Goal: Task Accomplishment & Management: Manage account settings

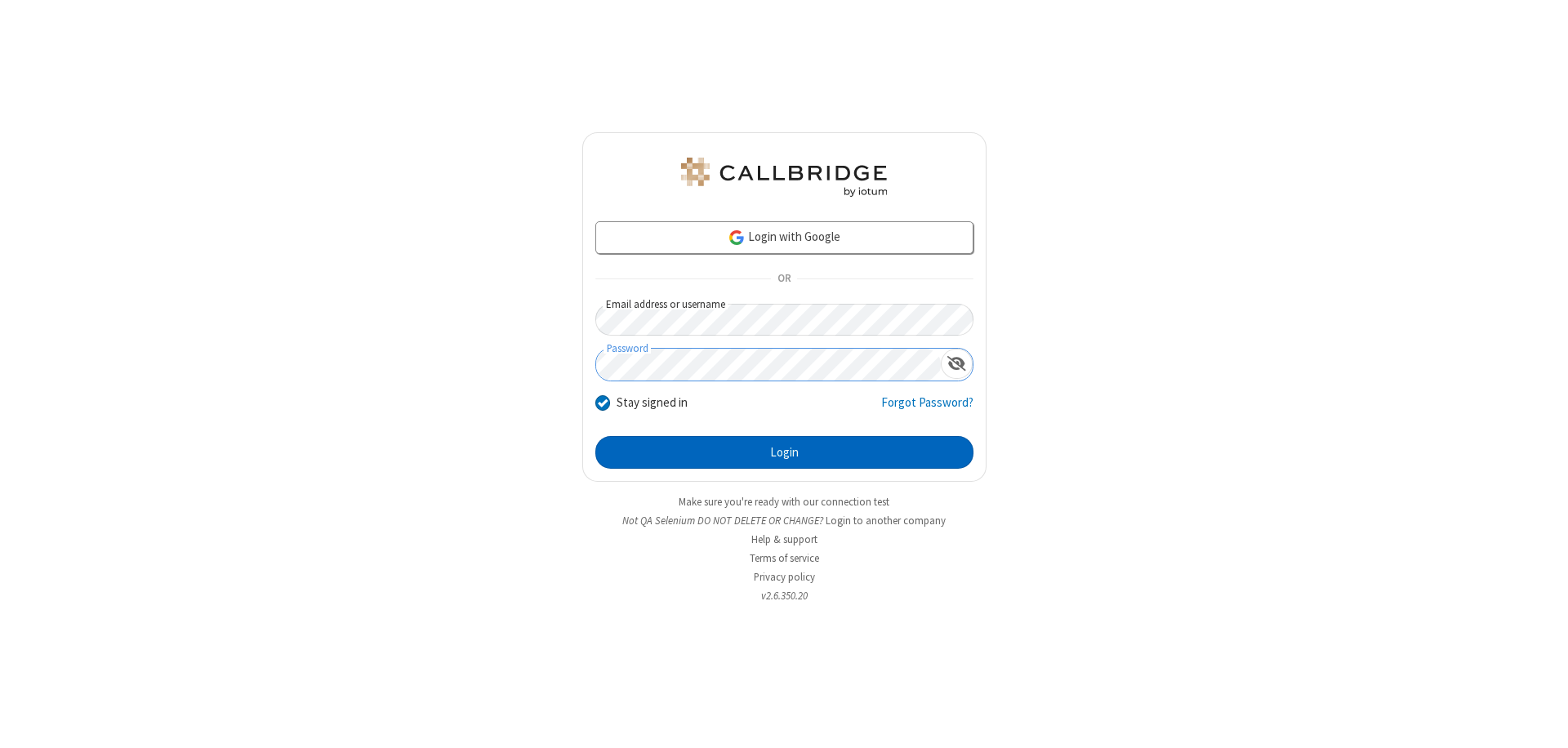
click at [784, 452] on button "Login" at bounding box center [784, 452] width 378 height 32
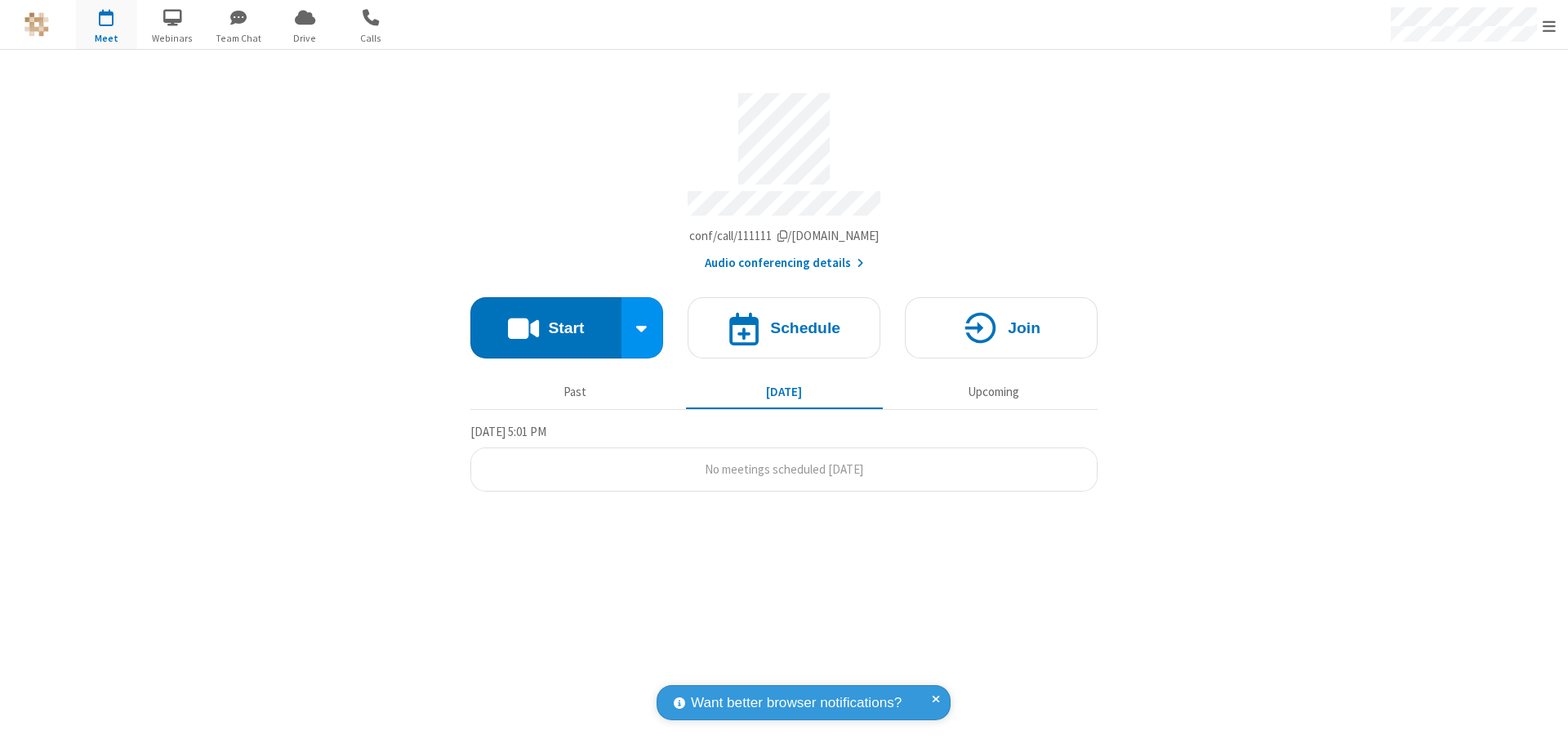
click at [1550, 25] on span "Open menu" at bounding box center [1549, 25] width 13 height 17
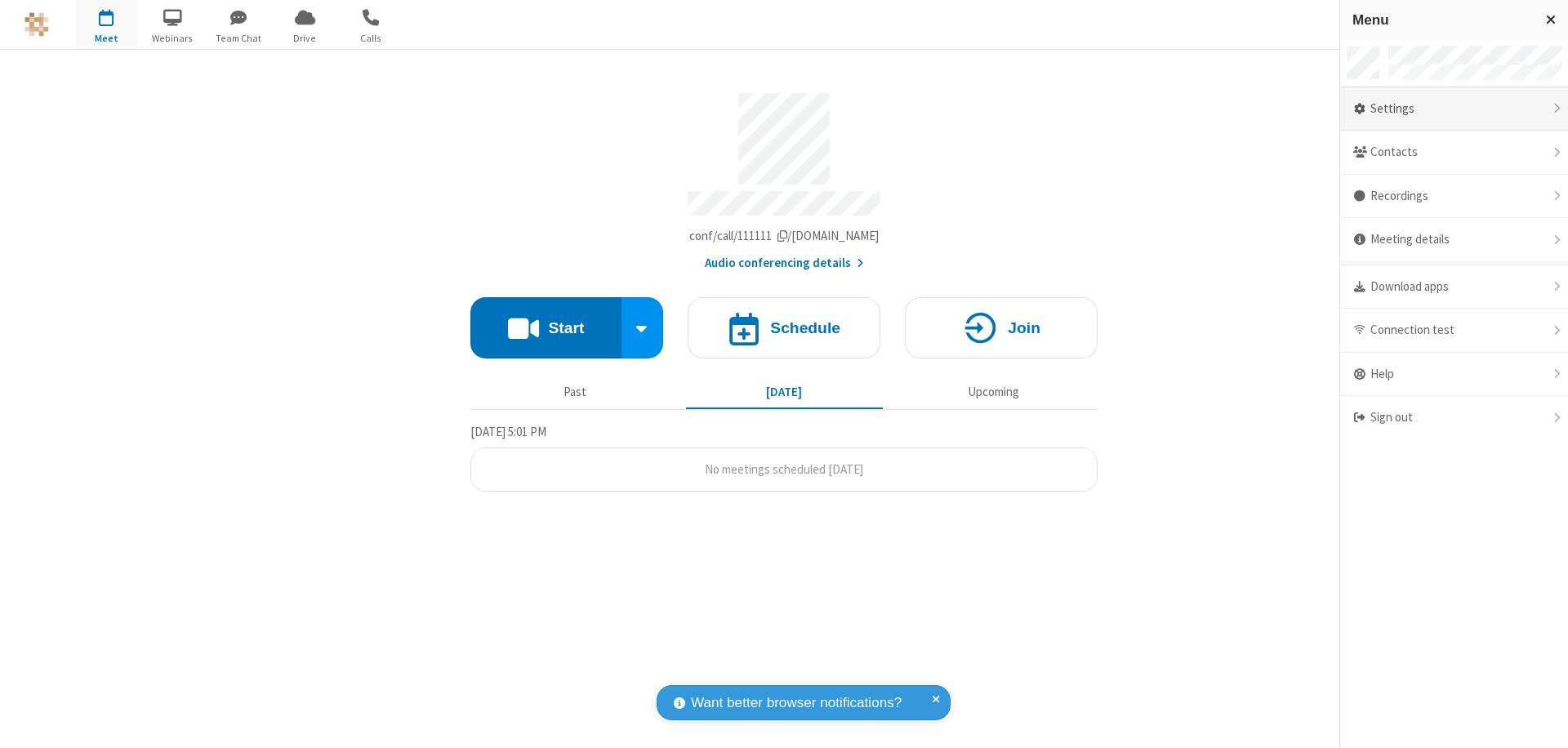
click at [1454, 109] on div "Settings" at bounding box center [1455, 110] width 228 height 44
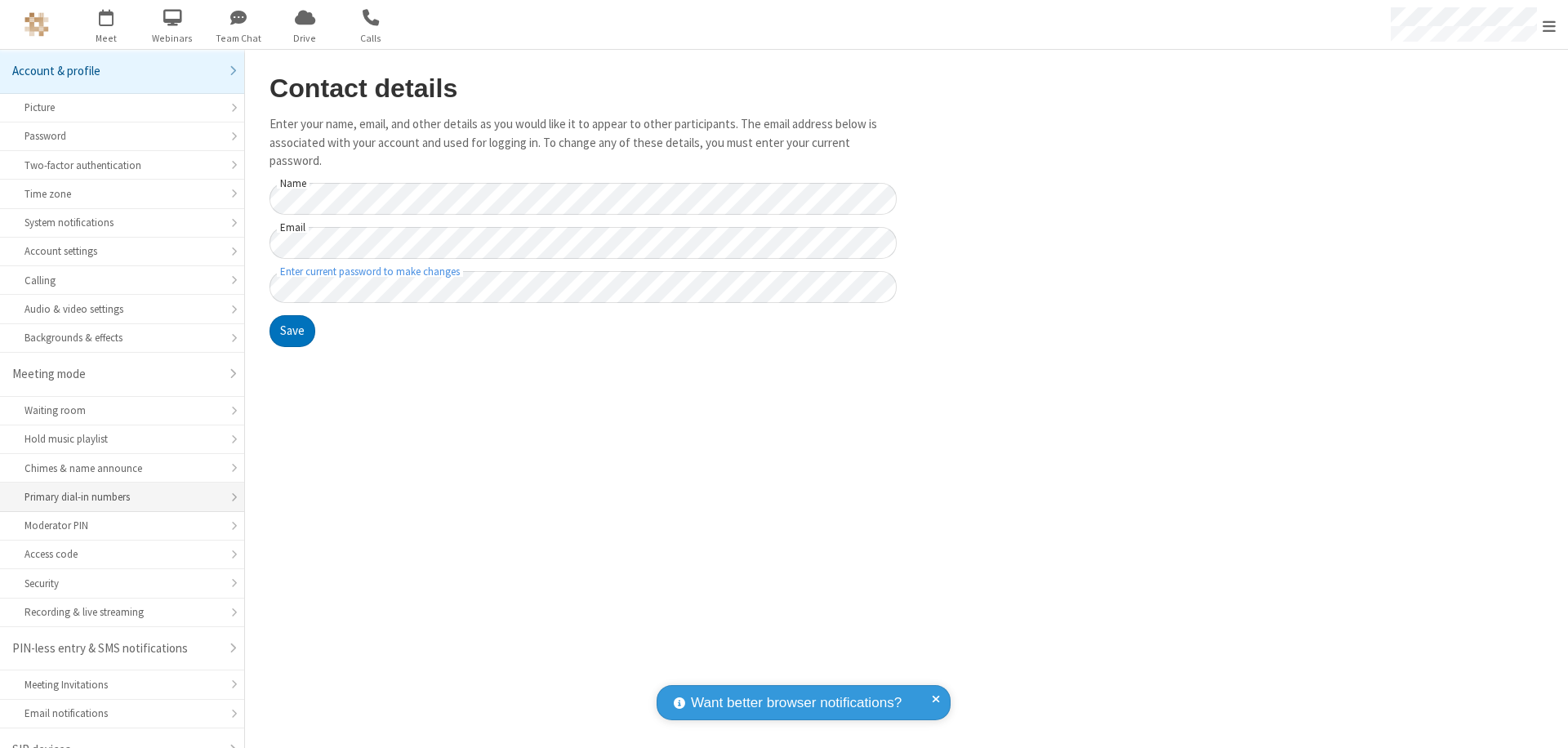
click at [116, 489] on div "Primary dial-in numbers" at bounding box center [122, 497] width 195 height 16
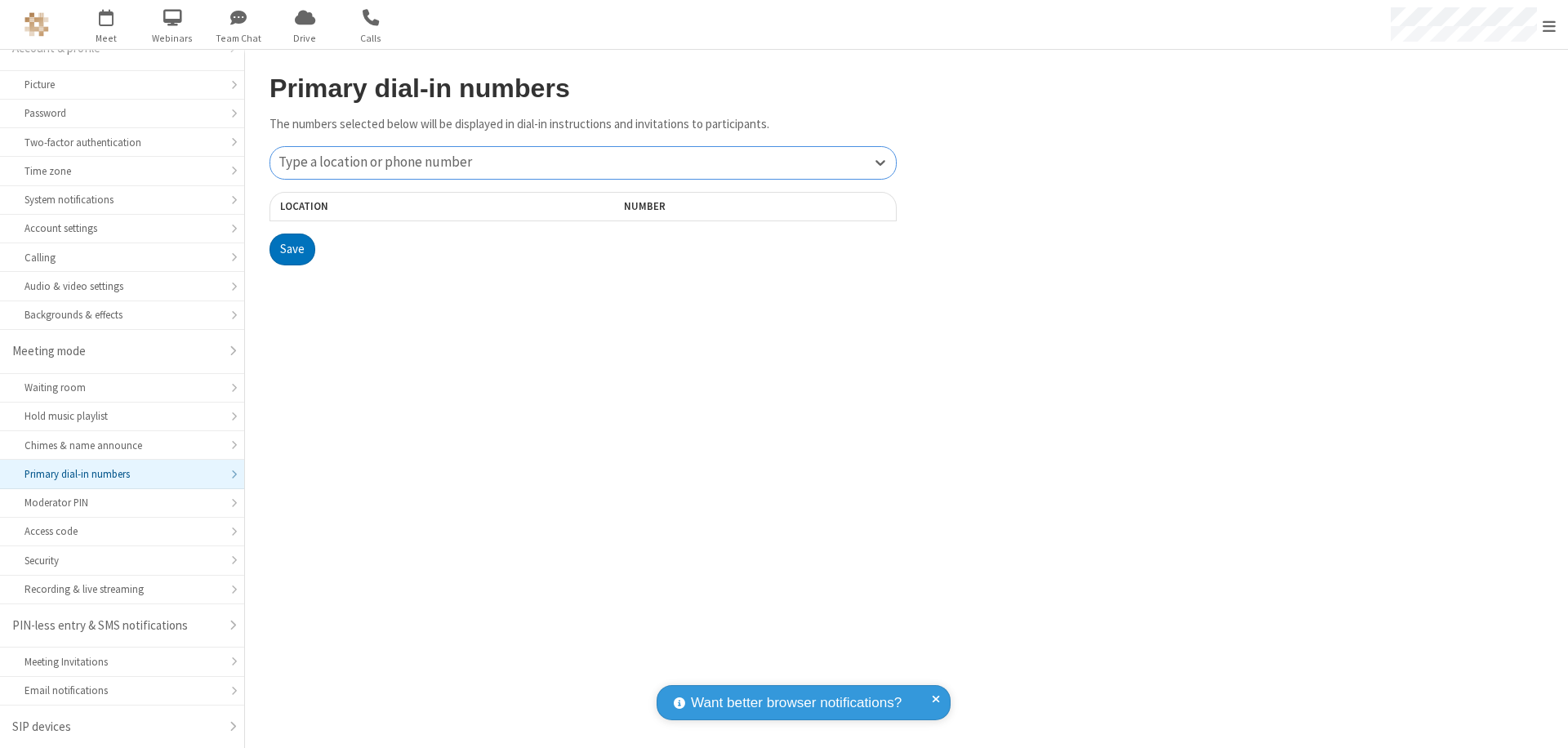
click at [584, 162] on div "Type a location or phone number" at bounding box center [583, 163] width 626 height 32
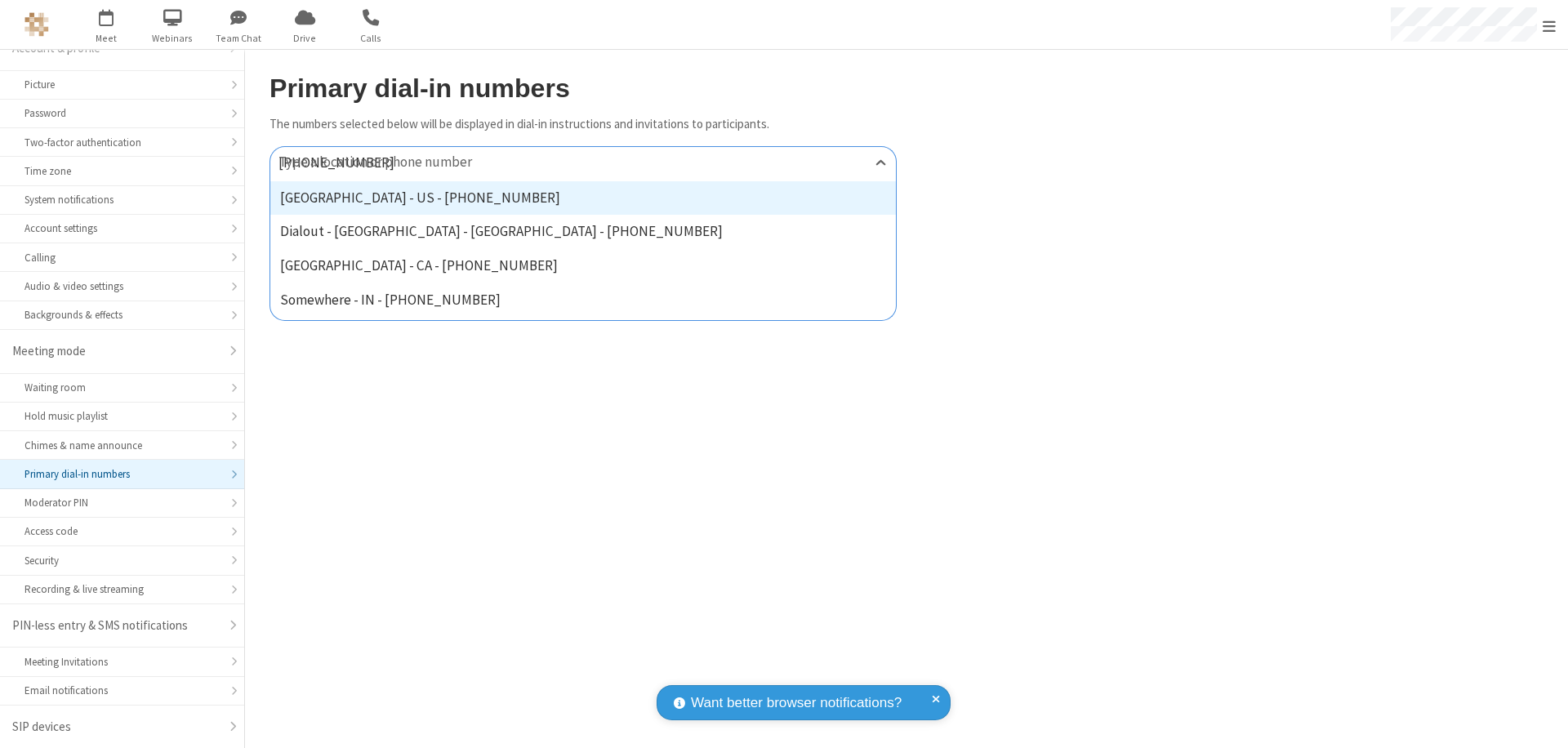
type input "[PHONE_NUMBER]"
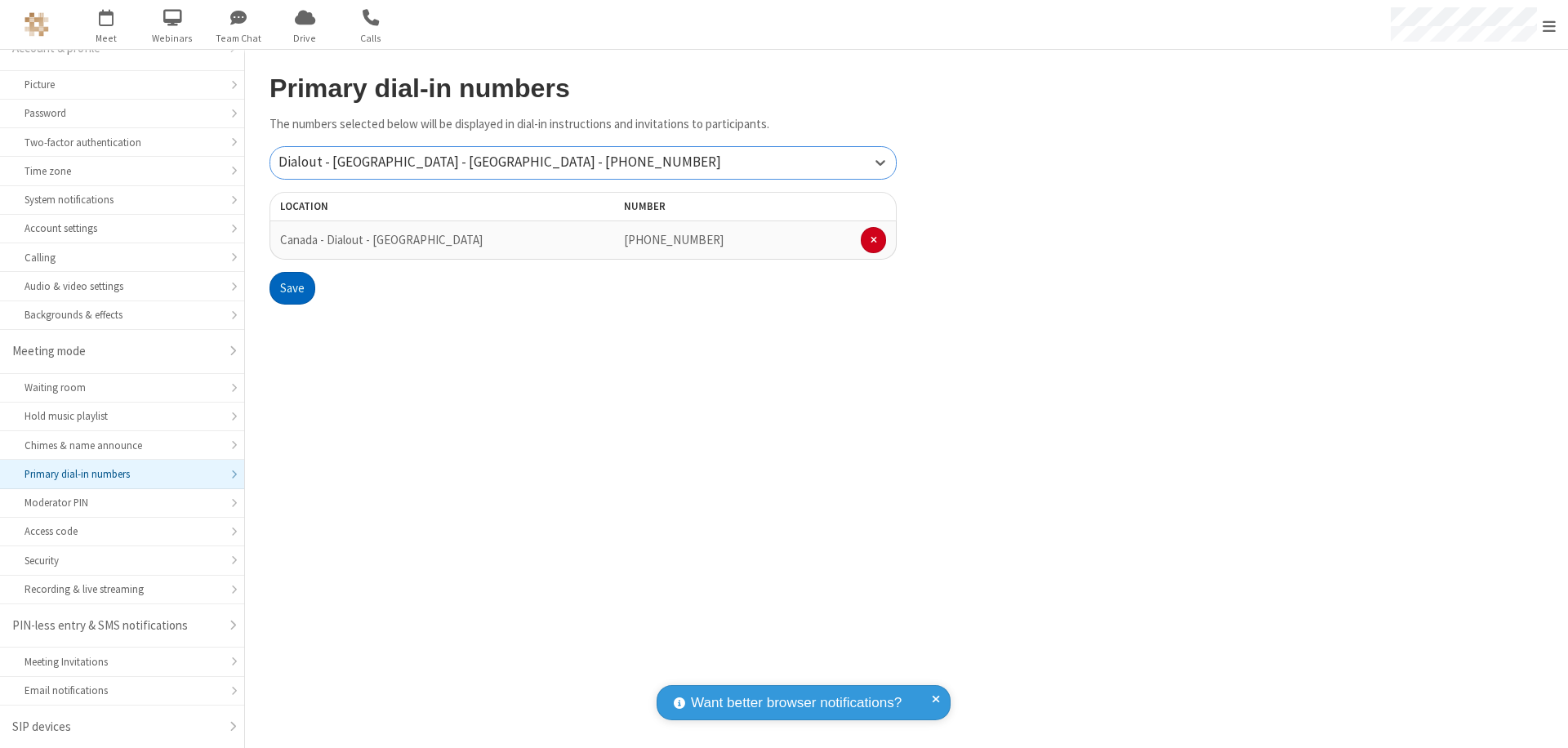
click at [291, 289] on button "Save" at bounding box center [292, 288] width 46 height 32
